Goal: Book appointment/travel/reservation

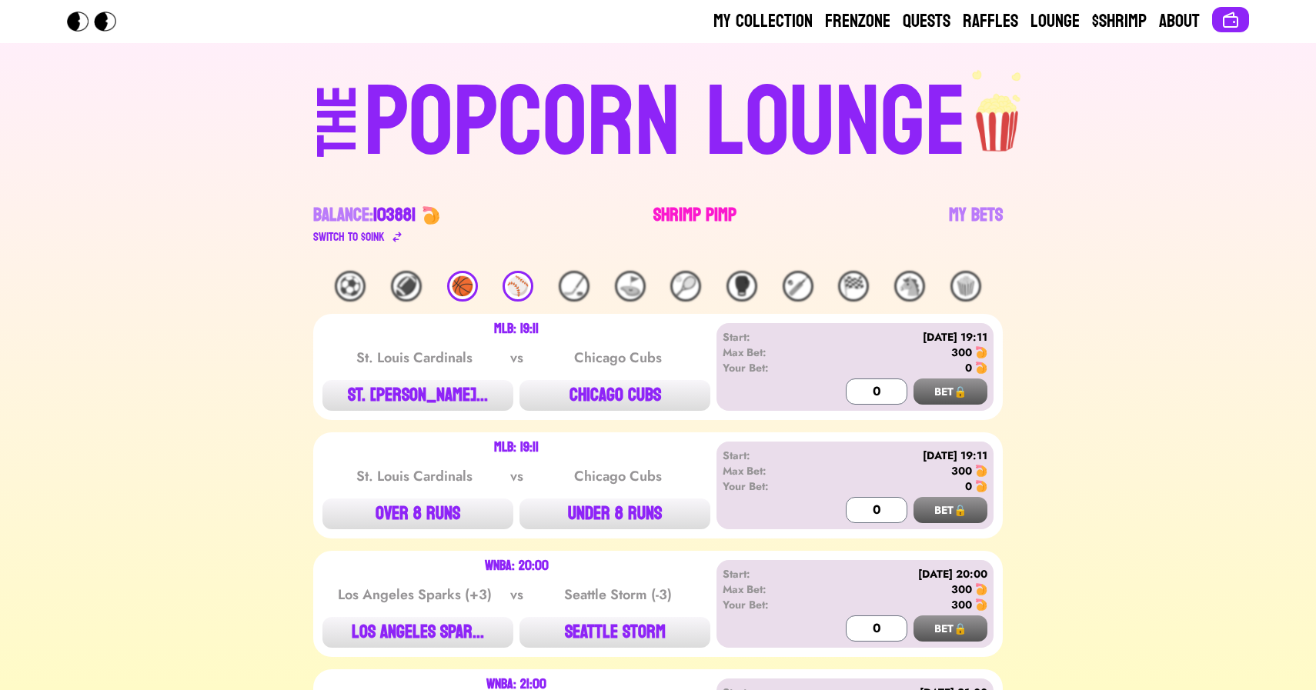
click at [670, 215] on link "Shrimp Pimp" at bounding box center [694, 224] width 83 height 43
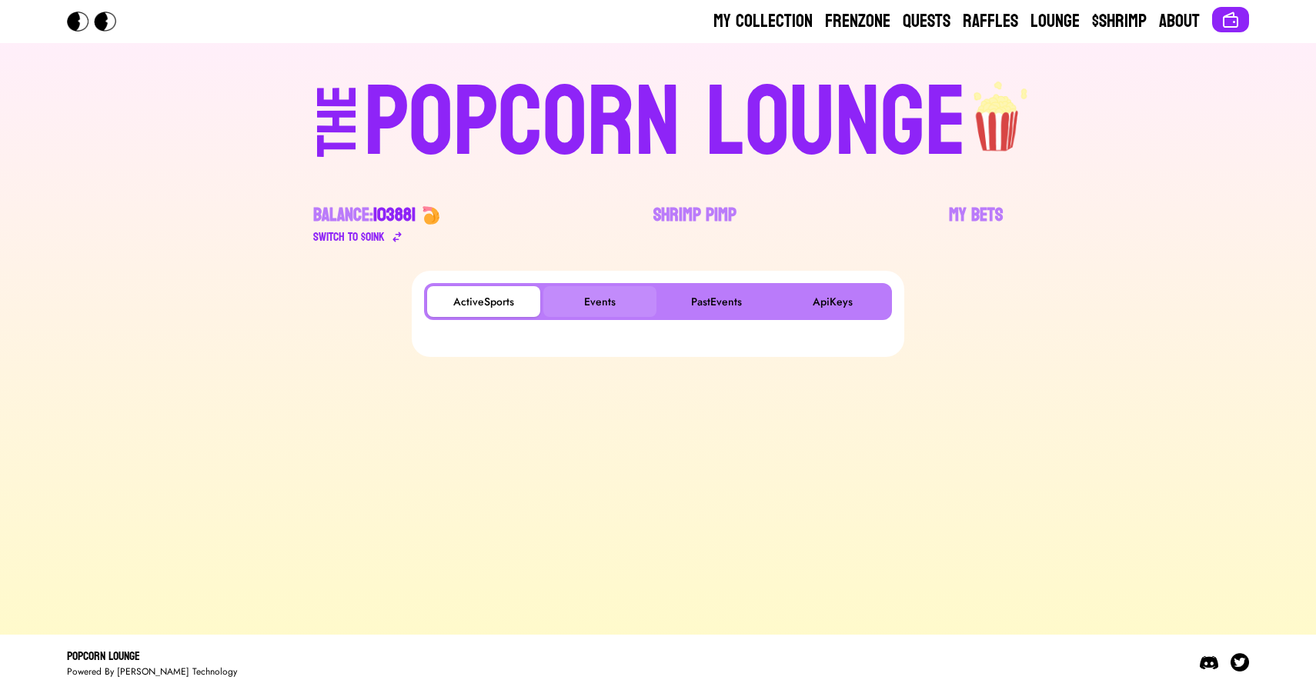
click at [604, 312] on button "Events" at bounding box center [599, 301] width 113 height 31
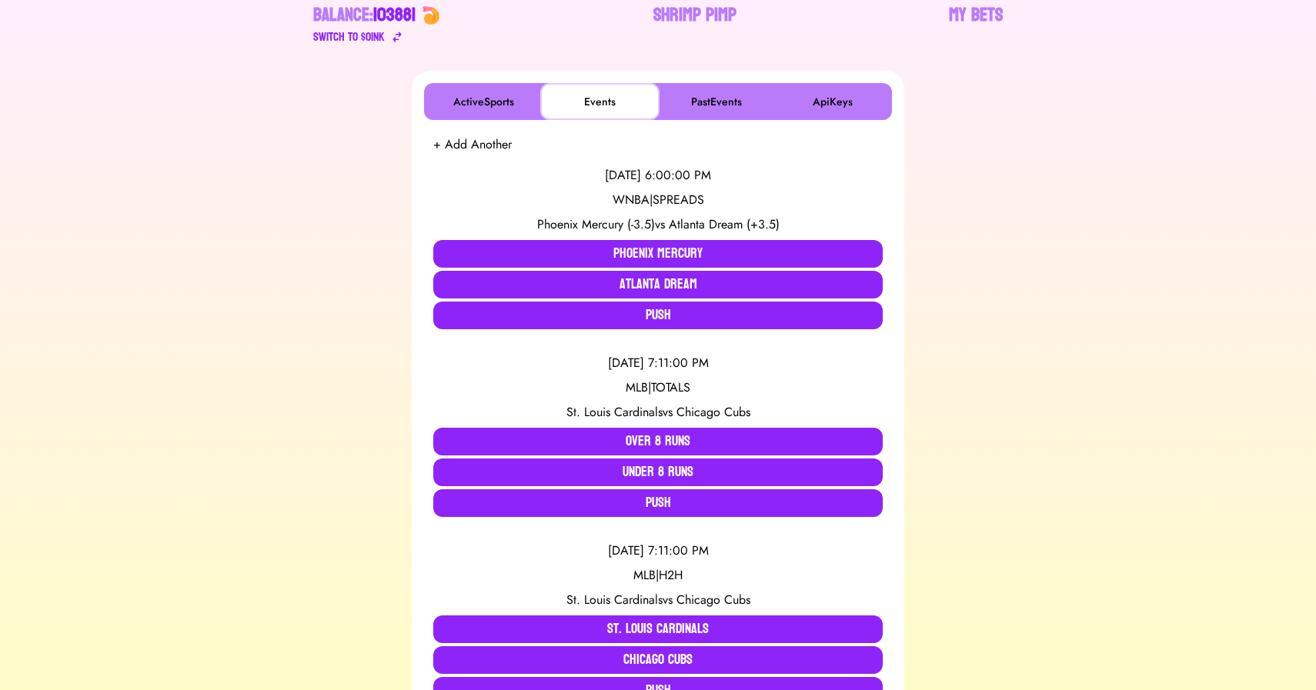
scroll to position [205, 0]
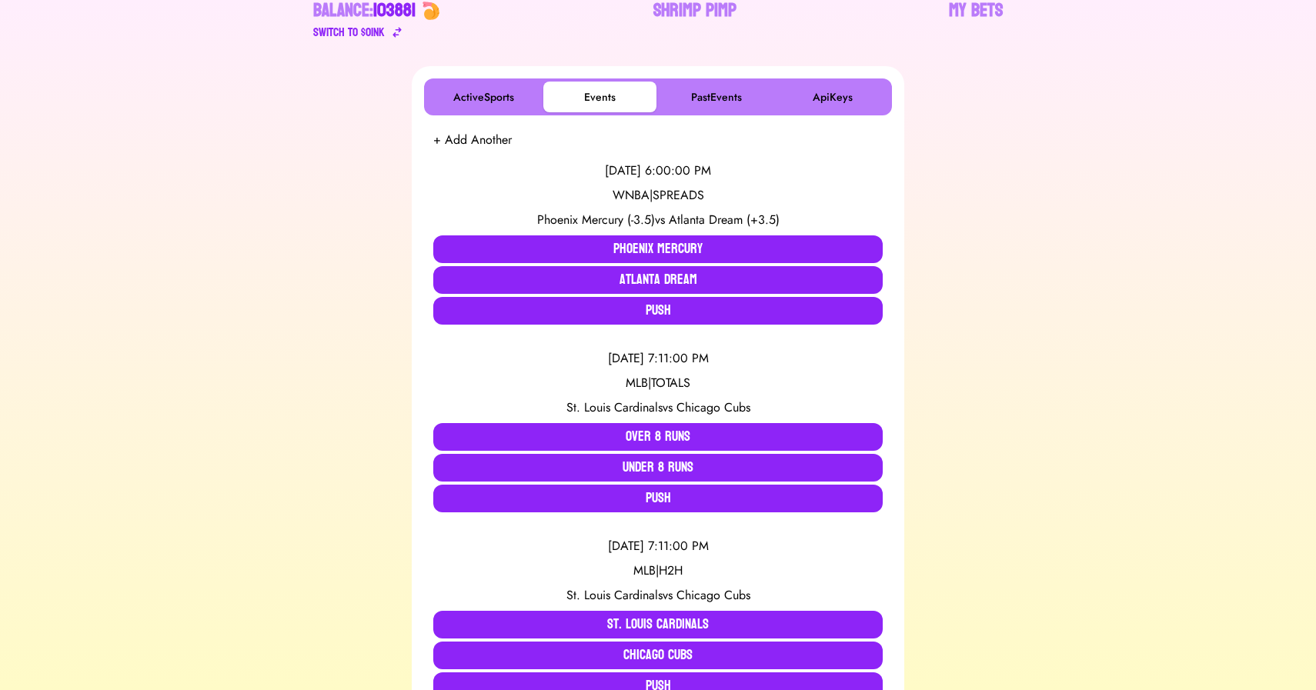
click at [156, 322] on div "ActiveSports Events PastEvents ApiKeys + Add Another 8/10/2025, 6:00:00 PM WNBA…" at bounding box center [657, 588] width 1279 height 1044
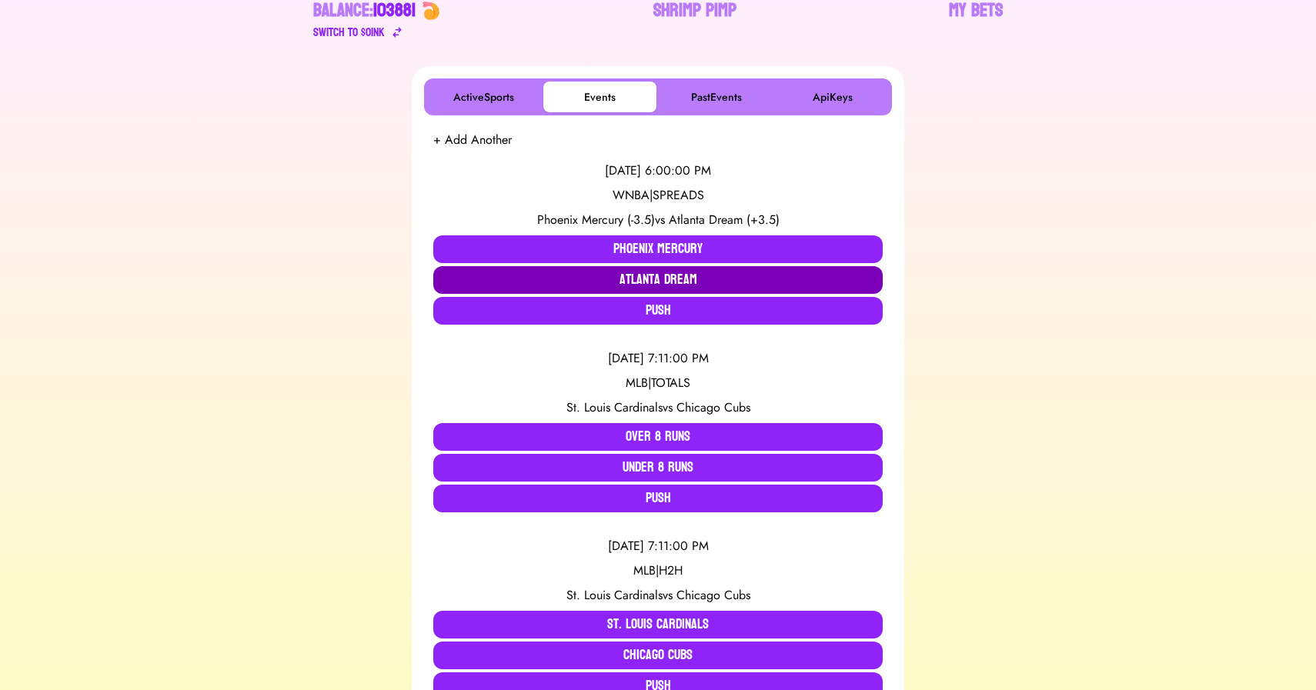
click at [516, 276] on button "Atlanta Dream" at bounding box center [657, 280] width 449 height 28
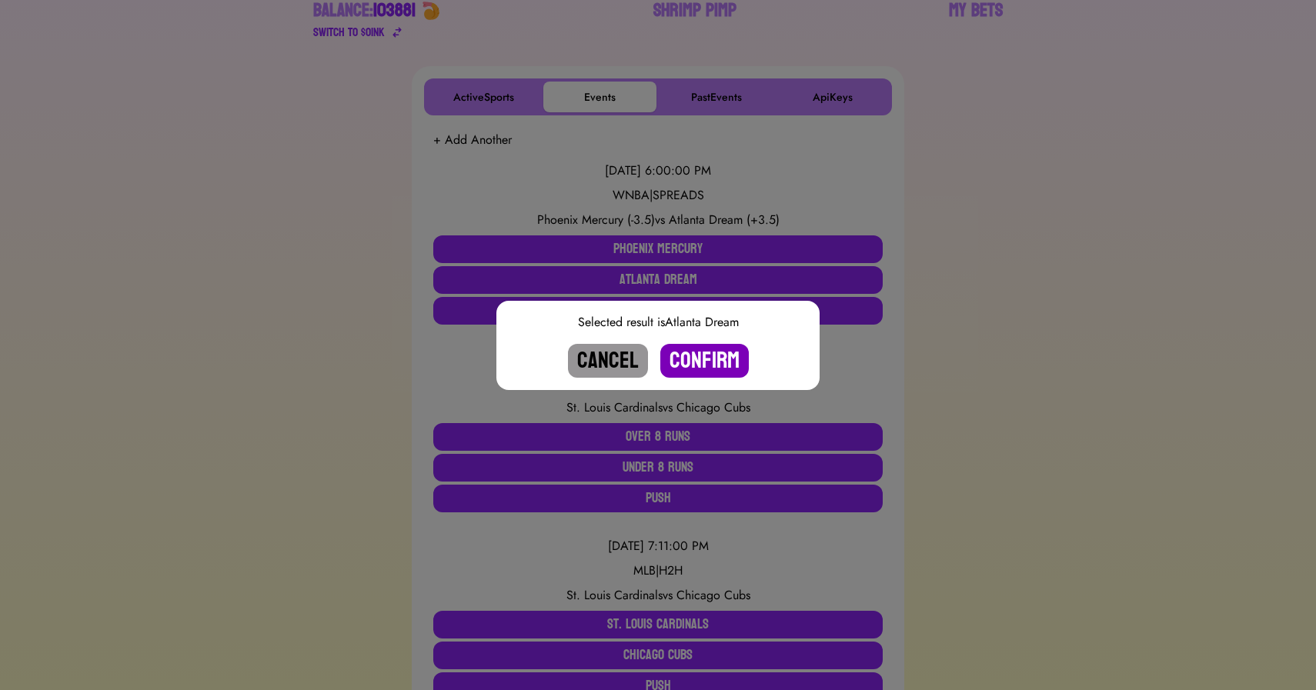
click at [701, 358] on button "Confirm" at bounding box center [704, 361] width 88 height 34
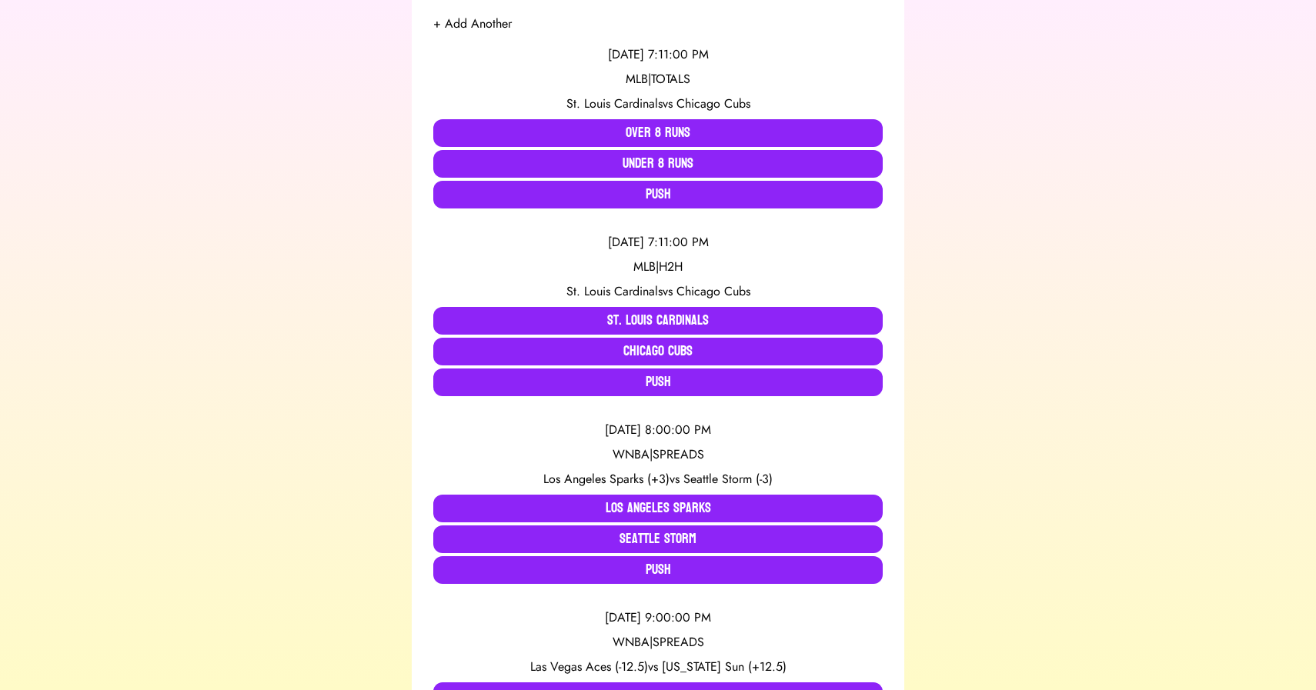
scroll to position [0, 0]
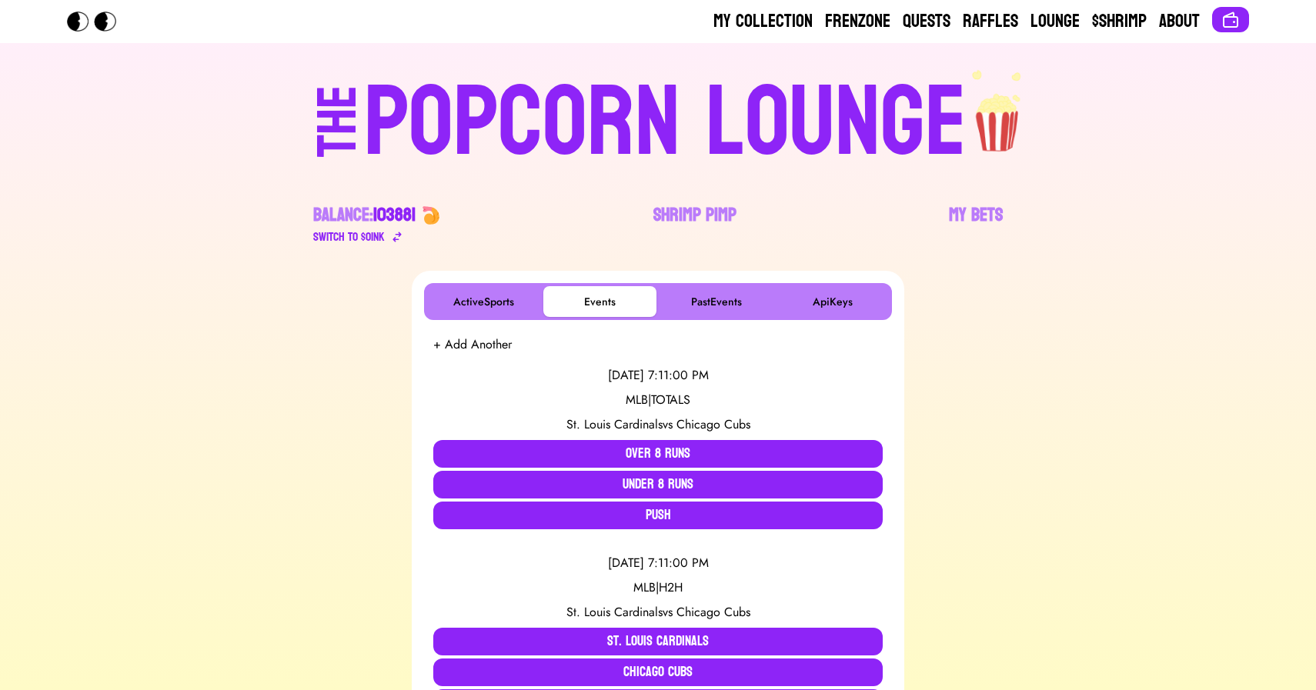
click at [574, 101] on div "POPCORN LOUNGE" at bounding box center [665, 123] width 603 height 99
